Goal: Task Accomplishment & Management: Use online tool/utility

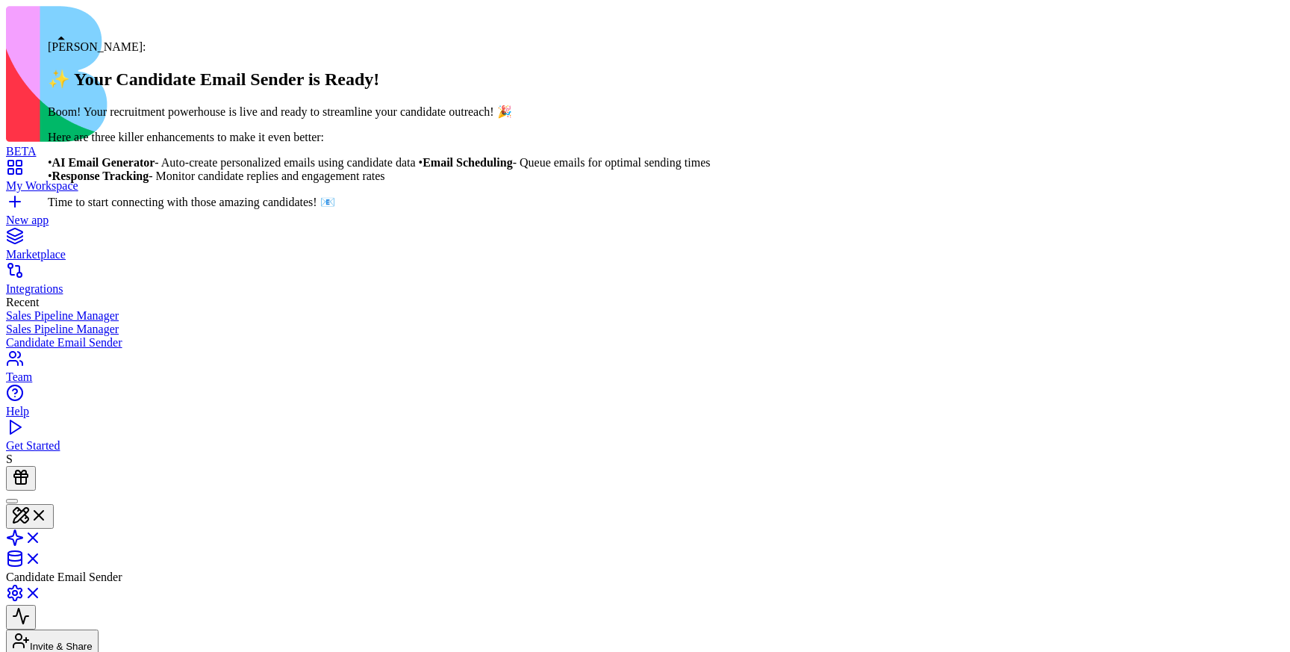
click at [12, 501] on div at bounding box center [12, 501] width 0 height 0
